Goal: Check status: Check status

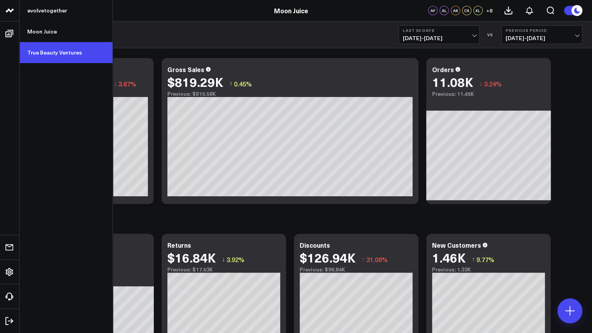
click at [57, 51] on link "True Beauty Ventures" at bounding box center [65, 52] width 93 height 21
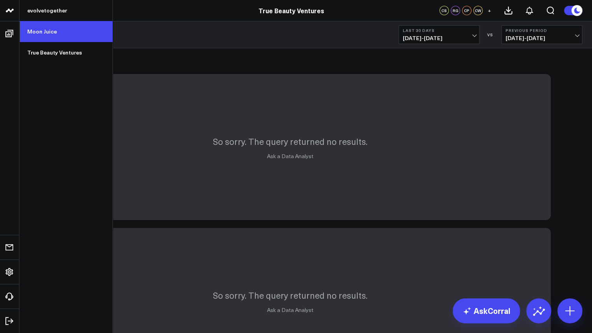
click at [52, 30] on link "Moon Juice" at bounding box center [65, 31] width 93 height 21
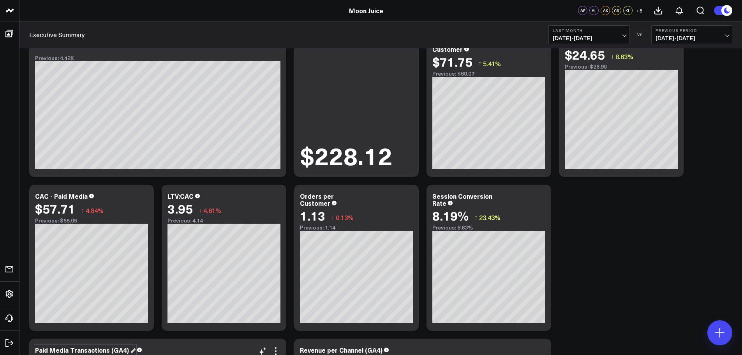
scroll to position [511, 0]
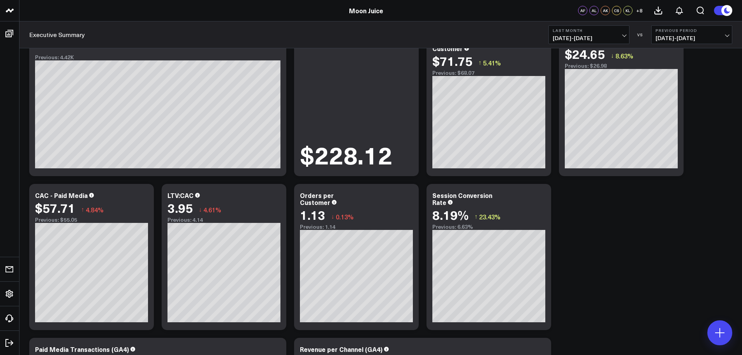
click at [592, 38] on span "08/01/25 - 08/31/25" at bounding box center [588, 38] width 72 height 6
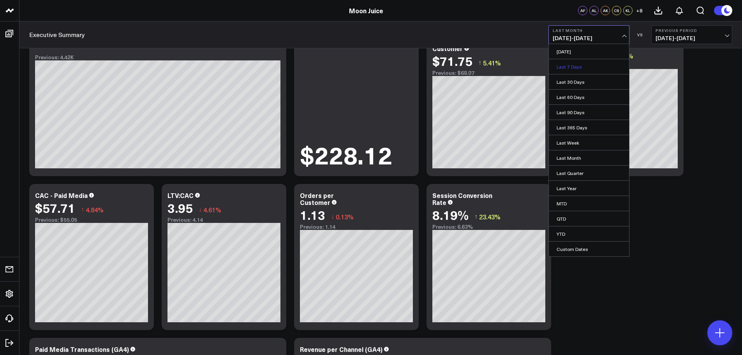
click at [592, 66] on link "Last 7 Days" at bounding box center [588, 66] width 80 height 15
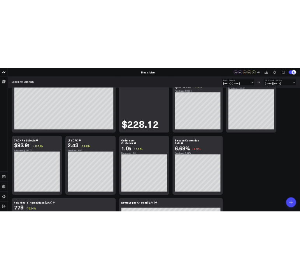
scroll to position [550, 0]
